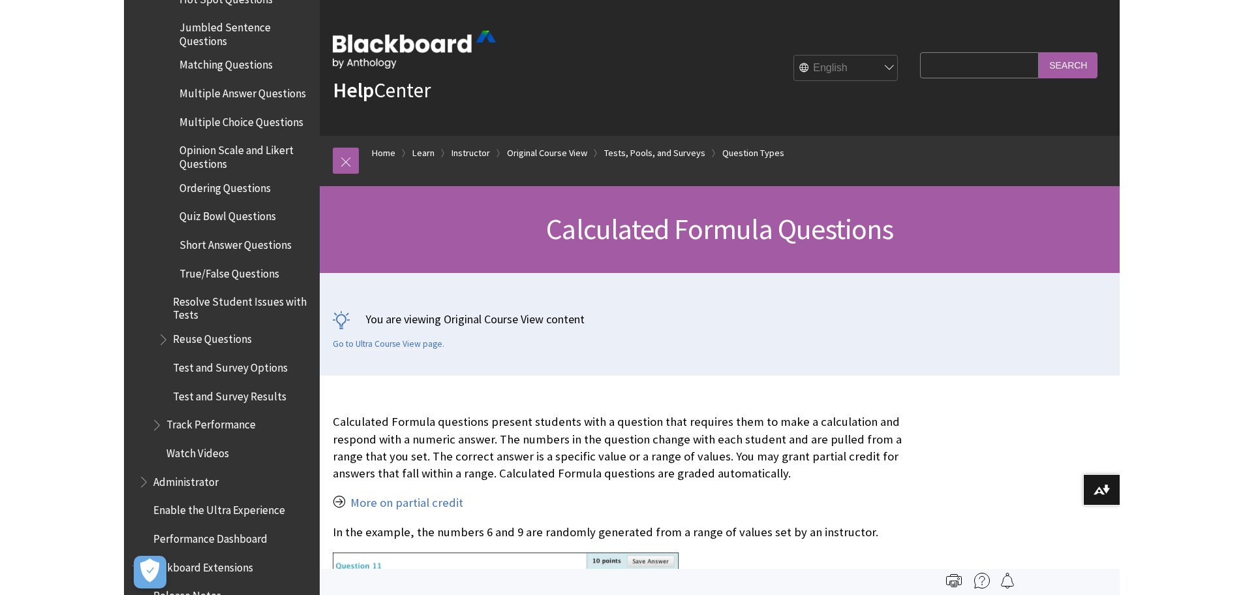
scroll to position [2391, 0]
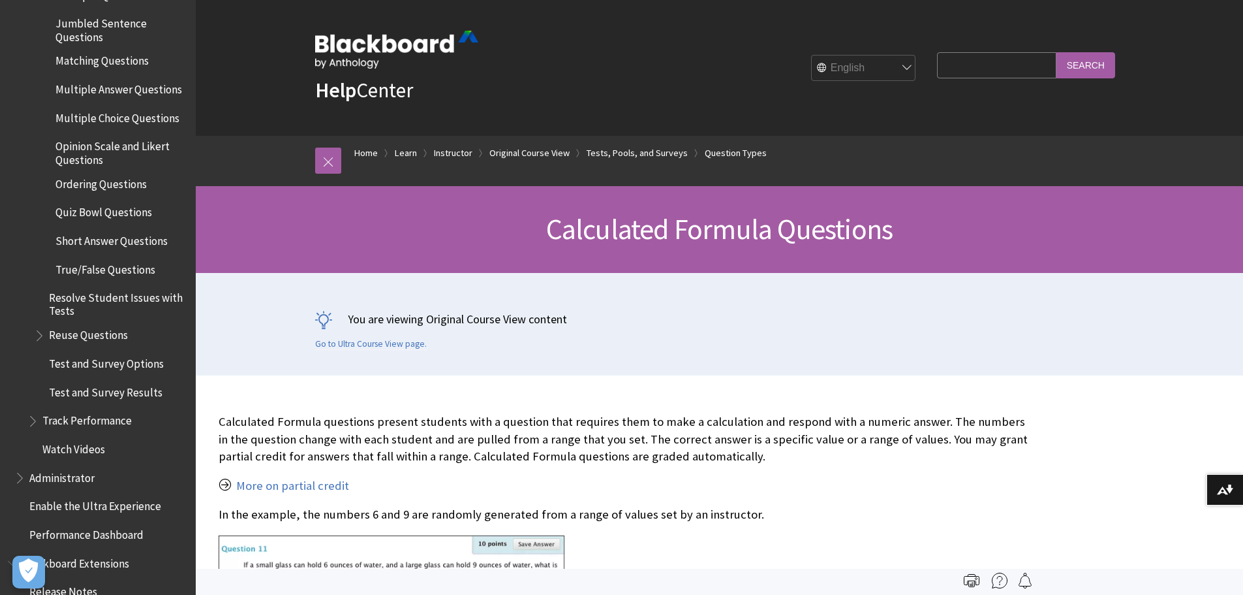
click at [985, 66] on input "Search Query" at bounding box center [996, 64] width 119 height 25
type input "proctoring"
click at [995, 65] on input "Search" at bounding box center [1086, 64] width 59 height 25
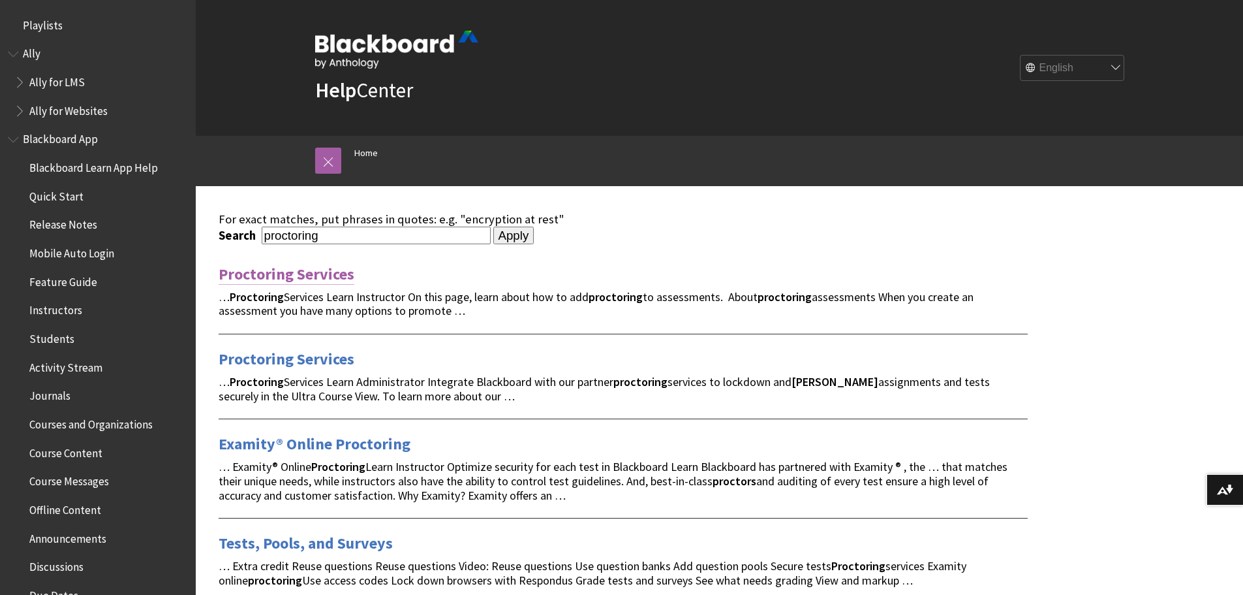
click at [306, 274] on link "Proctoring Services" at bounding box center [287, 274] width 136 height 21
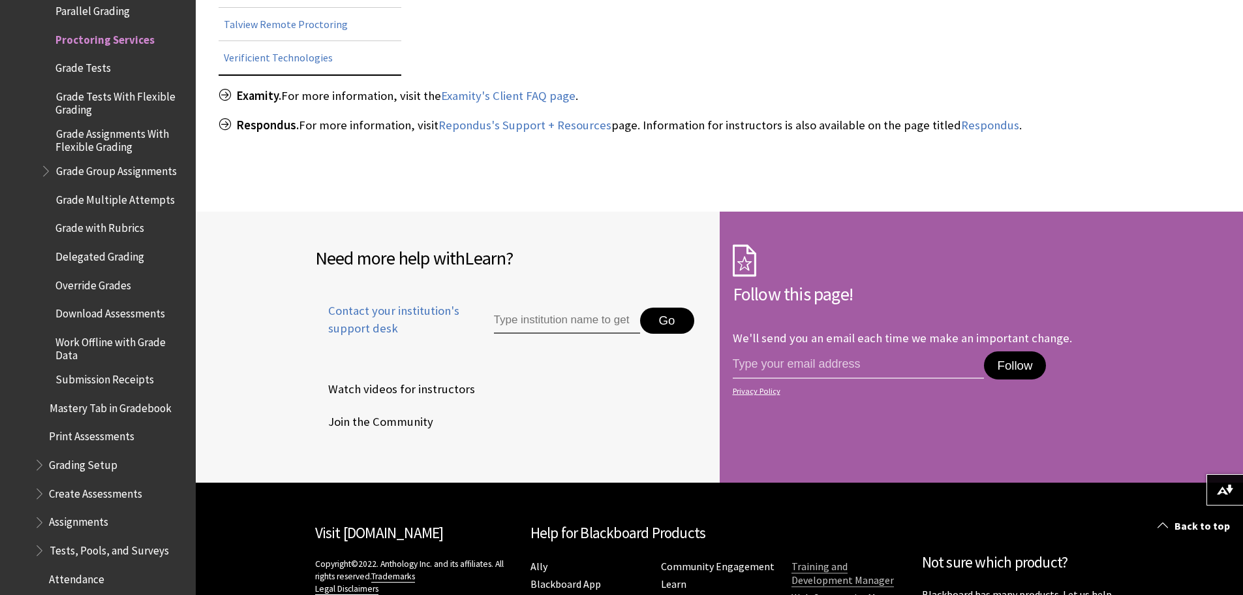
scroll to position [2041, 0]
